Goal: Information Seeking & Learning: Find specific fact

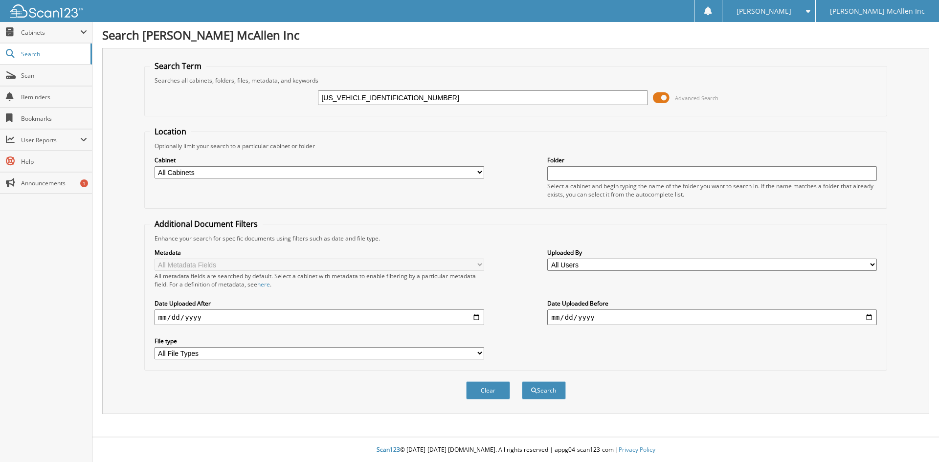
type input "5LMJJ3LG9SEL09802"
click at [522, 382] on button "Search" at bounding box center [544, 391] width 44 height 18
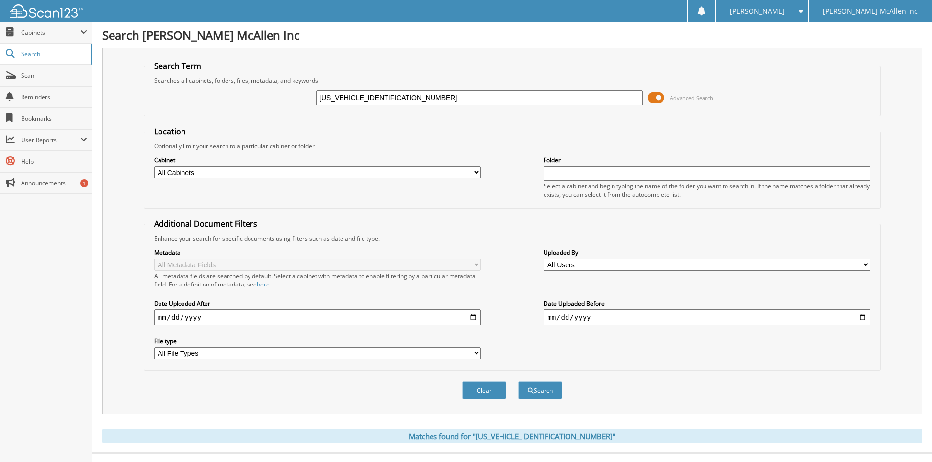
drag, startPoint x: 354, startPoint y: 98, endPoint x: 139, endPoint y: 110, distance: 215.6
click at [139, 110] on div "Search Term Searches all cabinets, folders, files, metadata, and keywords 5LMJJ…" at bounding box center [512, 231] width 820 height 366
type input "9SEL09802"
click at [518, 382] on button "Search" at bounding box center [540, 391] width 44 height 18
click at [325, 97] on input "9SEL09802" at bounding box center [479, 98] width 327 height 15
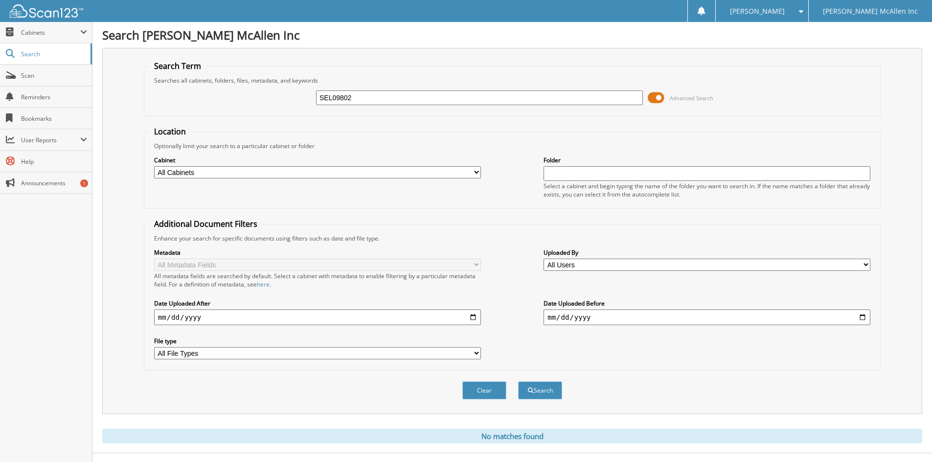
type input "SEL09802"
click at [518, 382] on button "Search" at bounding box center [540, 391] width 44 height 18
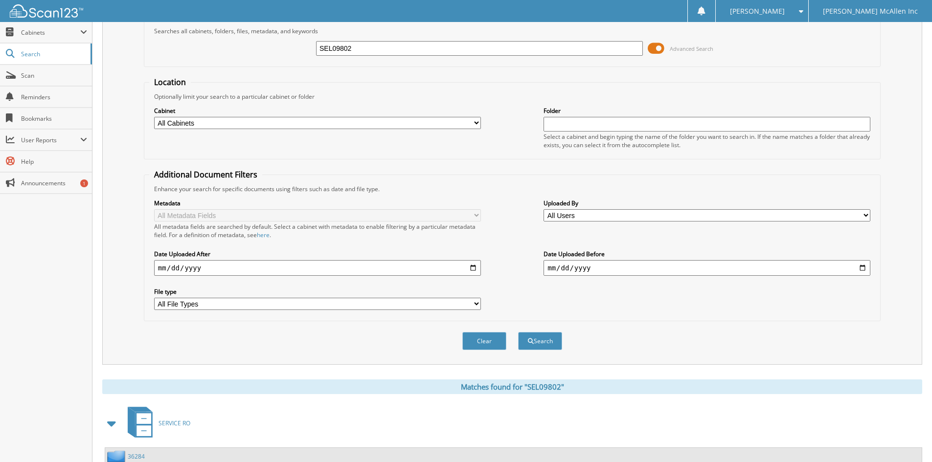
scroll to position [123, 0]
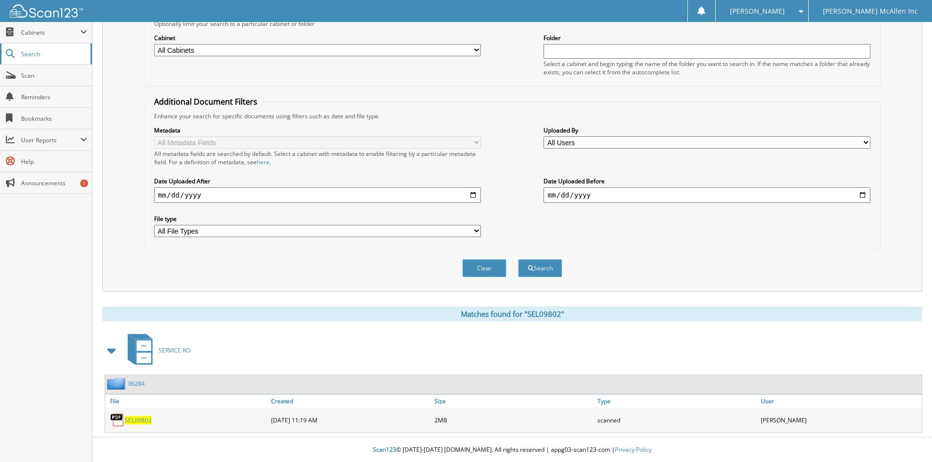
click at [59, 55] on span "Search" at bounding box center [53, 54] width 65 height 8
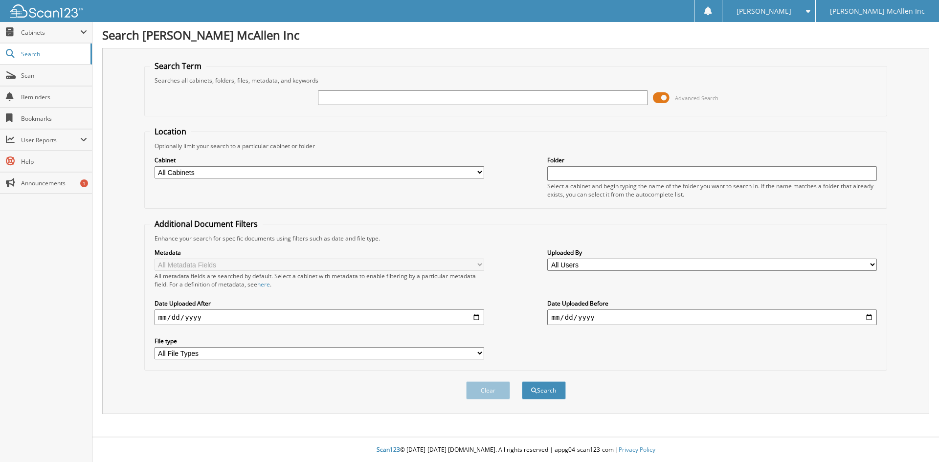
click at [366, 96] on input "text" at bounding box center [483, 98] width 330 height 15
type input "39055"
click at [522, 382] on button "Search" at bounding box center [544, 391] width 44 height 18
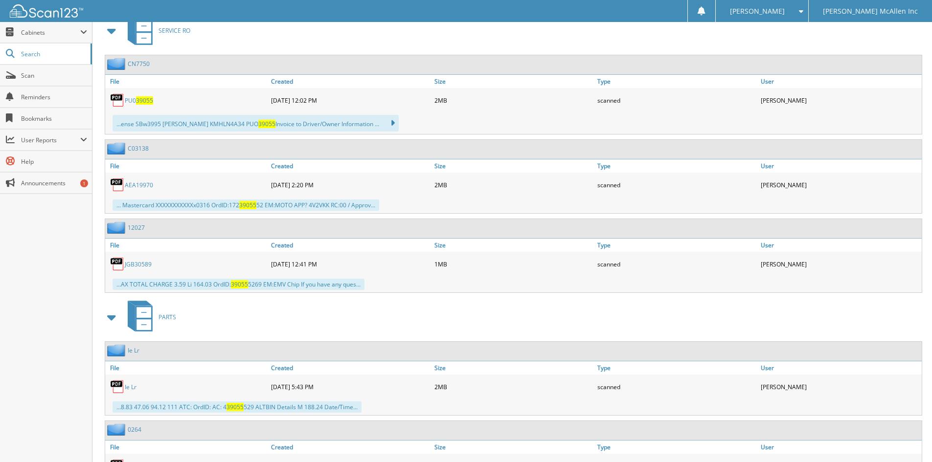
scroll to position [505, 0]
